Goal: Transaction & Acquisition: Book appointment/travel/reservation

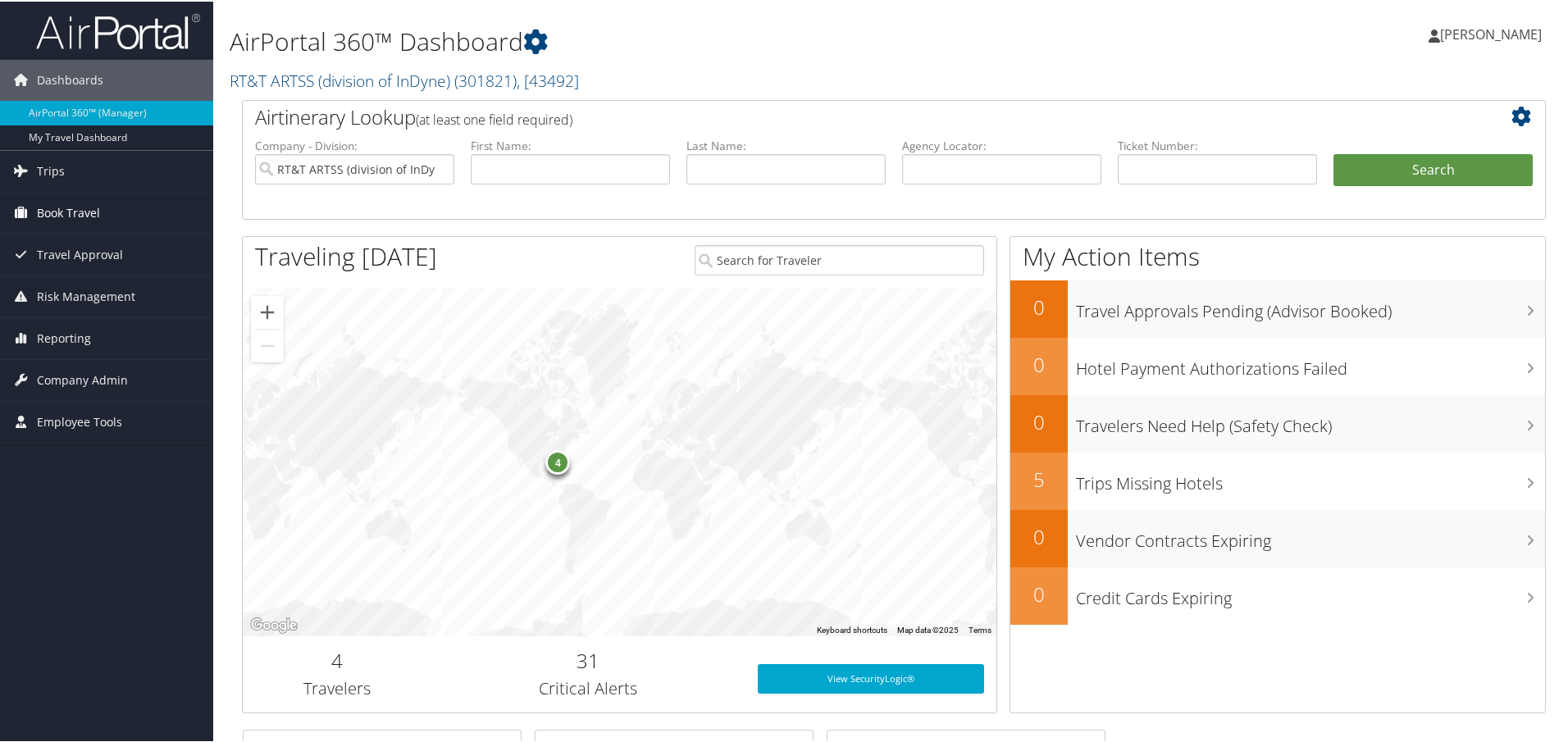
click at [67, 203] on span "Book Travel" at bounding box center [68, 211] width 63 height 41
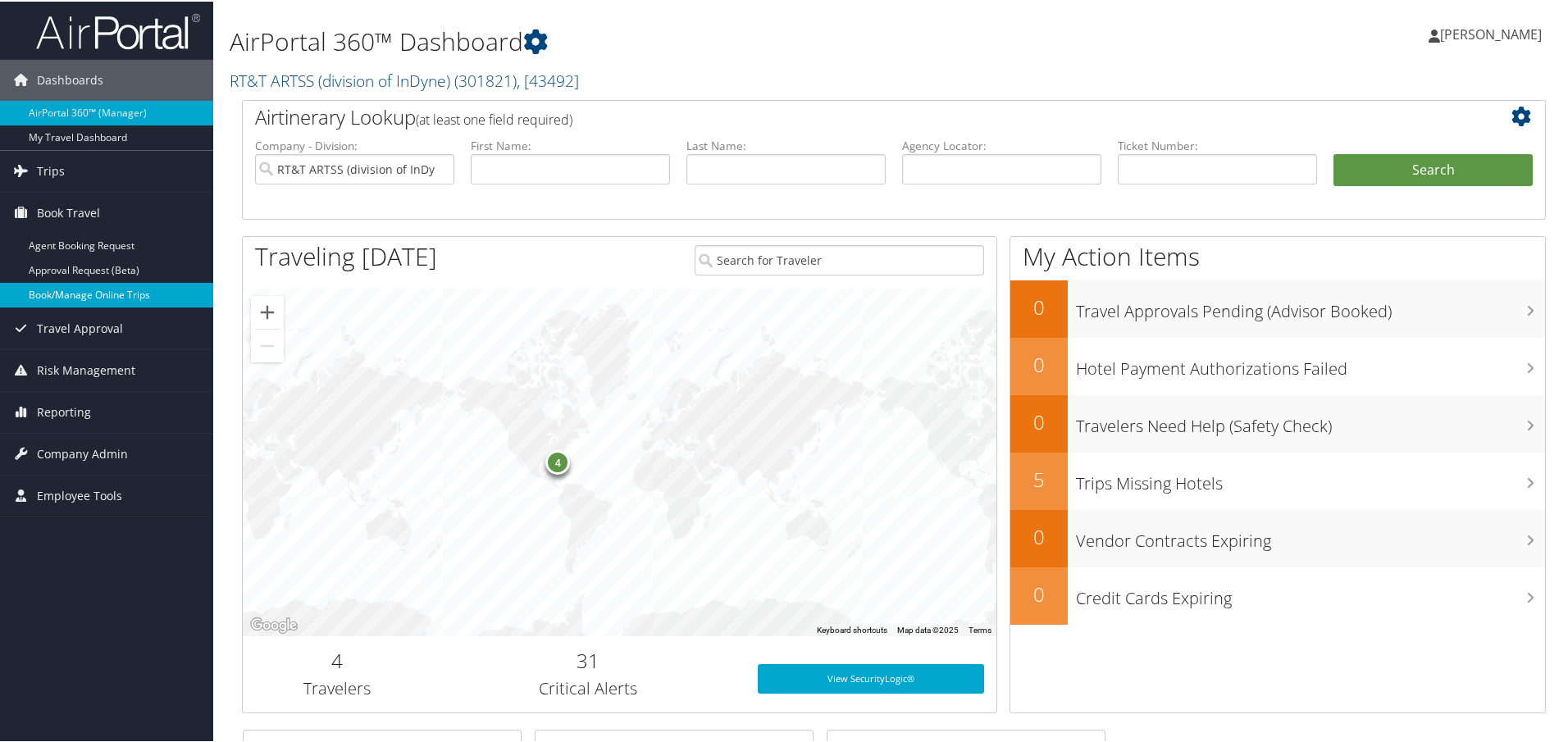
click at [52, 288] on link "Book/Manage Online Trips" at bounding box center [106, 293] width 213 height 25
